Goal: Information Seeking & Learning: Learn about a topic

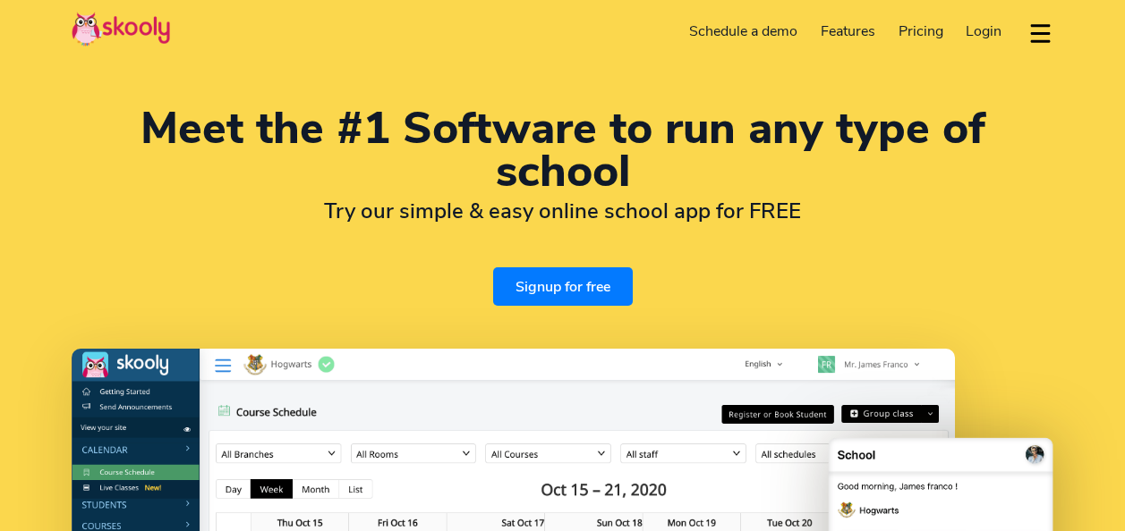
select select "en"
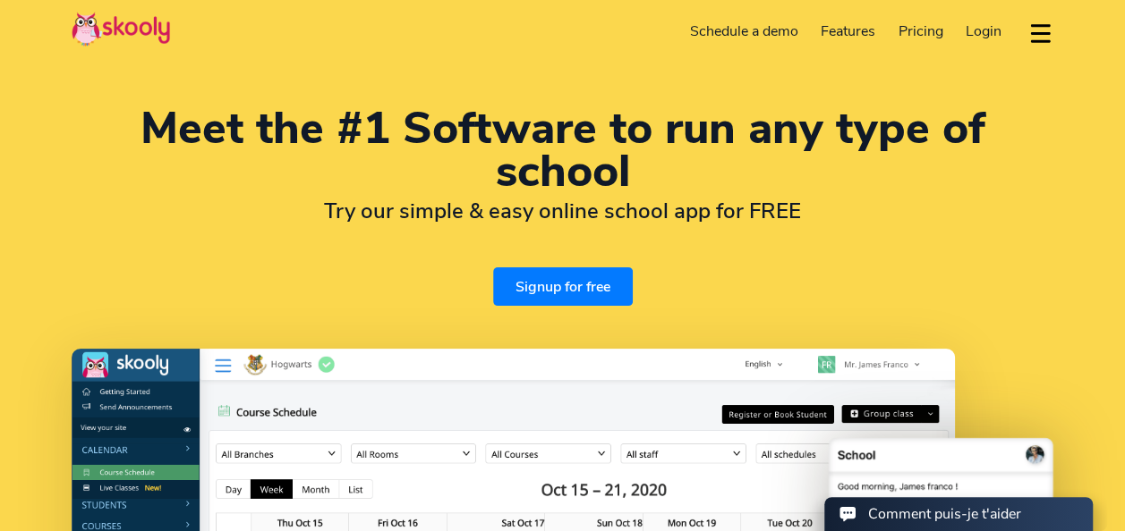
select select "212"
select select "[GEOGRAPHIC_DATA]"
select select "[GEOGRAPHIC_DATA]/[GEOGRAPHIC_DATA]"
click at [918, 34] on span "Pricing" at bounding box center [920, 31] width 45 height 20
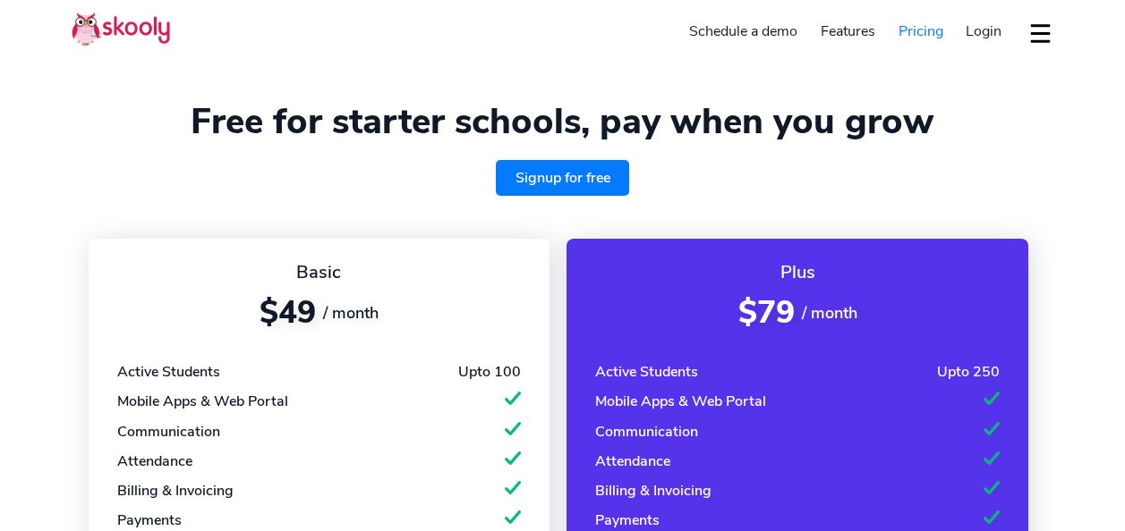
select select "en"
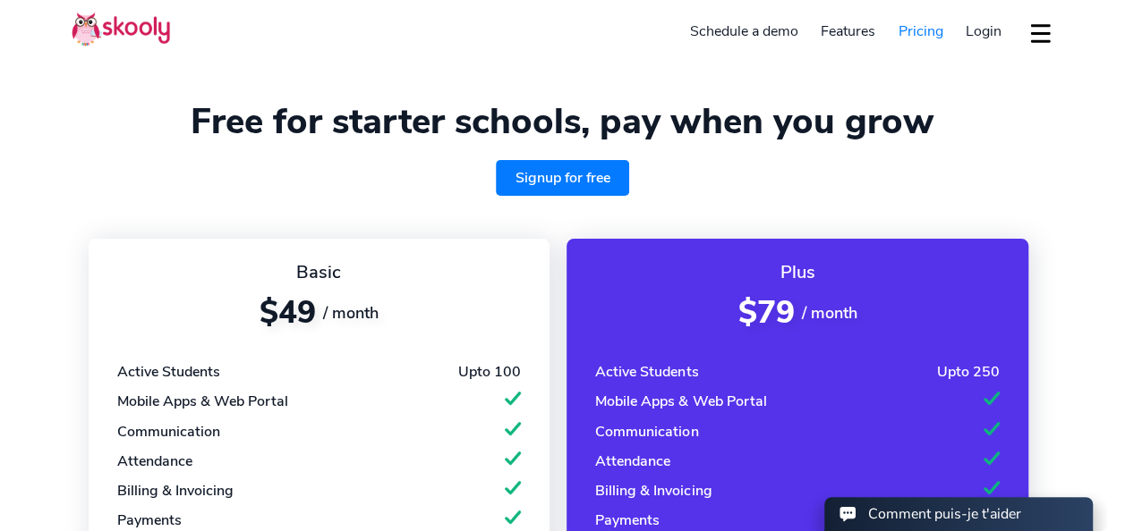
select select "212"
select select "[GEOGRAPHIC_DATA]"
select select "[GEOGRAPHIC_DATA]/[GEOGRAPHIC_DATA]"
